Goal: Transaction & Acquisition: Purchase product/service

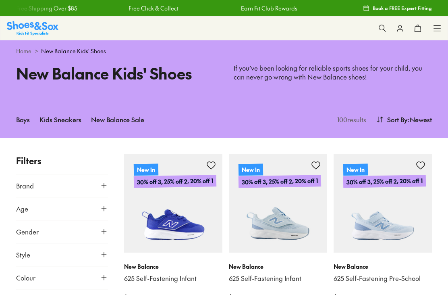
scroll to position [119, 0]
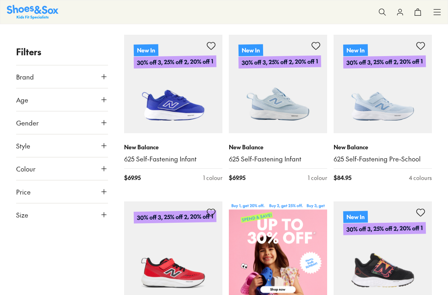
click at [101, 219] on button "Size" at bounding box center [62, 214] width 92 height 23
click at [104, 219] on button "Size" at bounding box center [62, 214] width 92 height 23
click at [105, 218] on button "Size" at bounding box center [62, 214] width 92 height 23
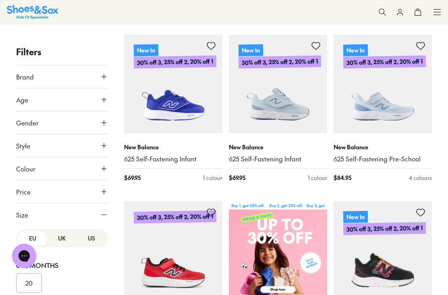
scroll to position [13, 0]
click at [96, 225] on button "Size" at bounding box center [62, 214] width 92 height 23
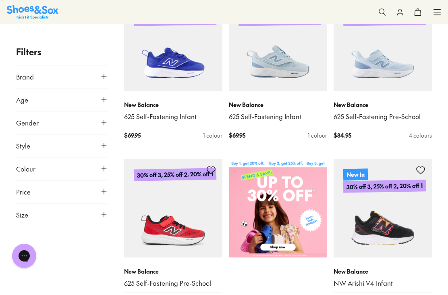
scroll to position [190, 0]
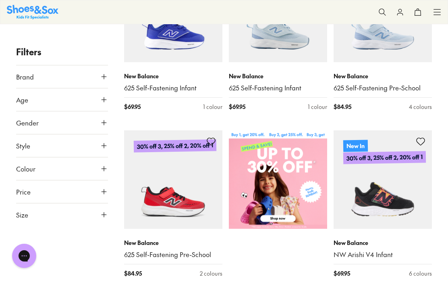
click at [105, 215] on icon at bounding box center [104, 214] width 8 height 8
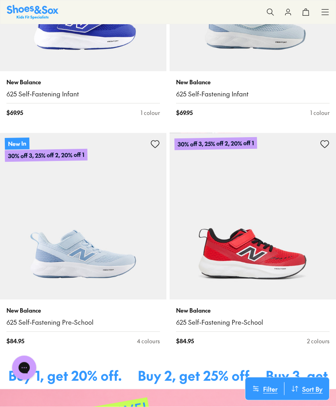
scroll to position [0, 0]
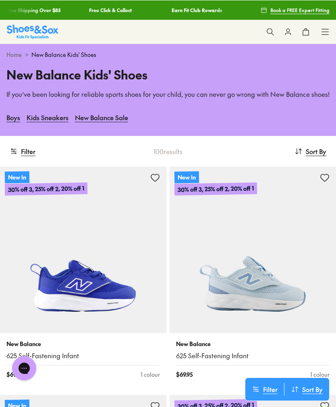
click at [35, 151] on button "Filter" at bounding box center [23, 151] width 26 height 18
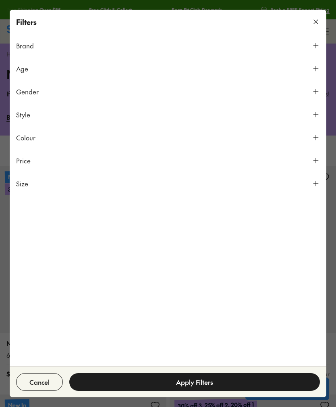
click at [196, 185] on button "Size" at bounding box center [168, 183] width 317 height 23
click at [32, 294] on button "35" at bounding box center [29, 306] width 26 height 19
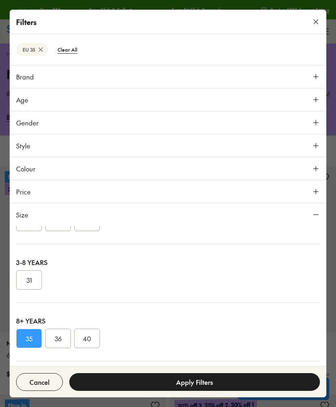
scroll to position [8, 0]
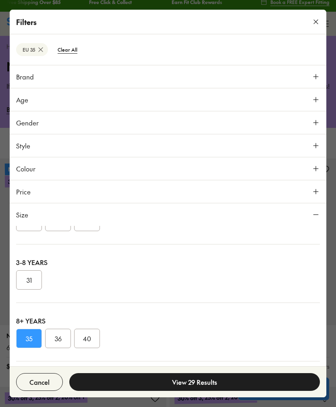
click at [62, 294] on button "36" at bounding box center [58, 337] width 26 height 19
click at [129, 294] on button "View 45 Results" at bounding box center [194, 382] width 251 height 18
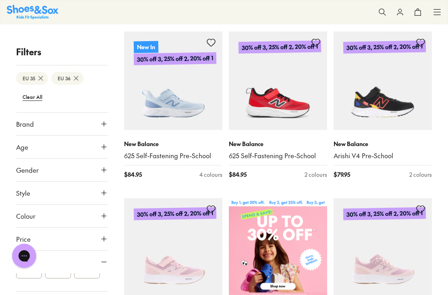
scroll to position [128, 0]
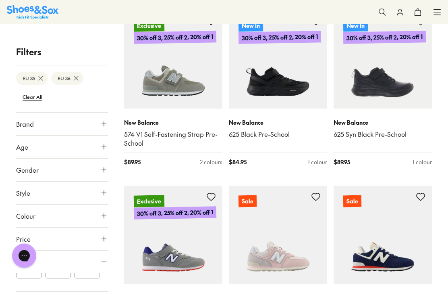
scroll to position [1430, 0]
